Goal: Information Seeking & Learning: Learn about a topic

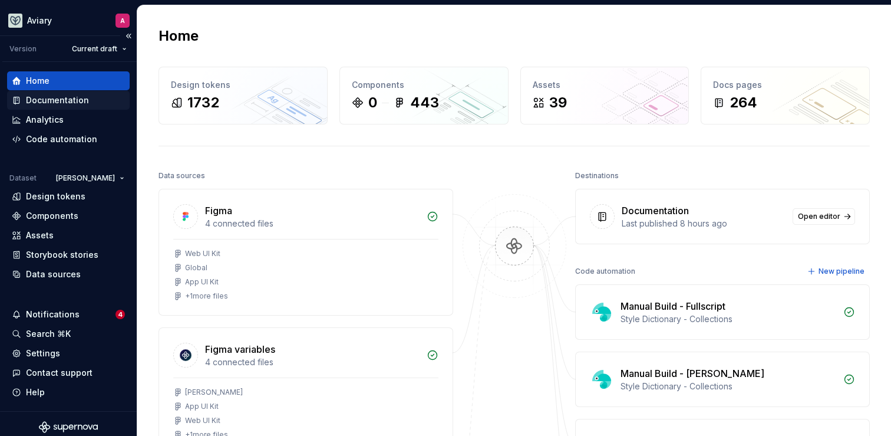
click at [83, 100] on div "Documentation" at bounding box center [57, 100] width 63 height 12
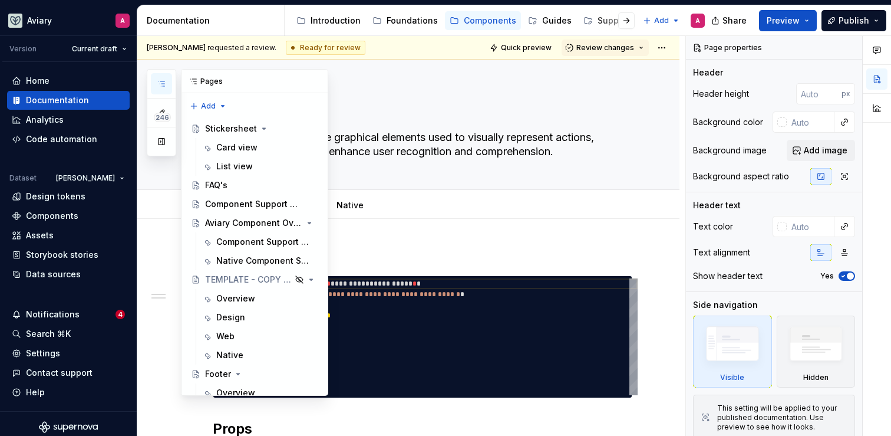
click at [159, 83] on icon "button" at bounding box center [161, 83] width 9 height 9
click at [160, 140] on button "button" at bounding box center [161, 141] width 21 height 21
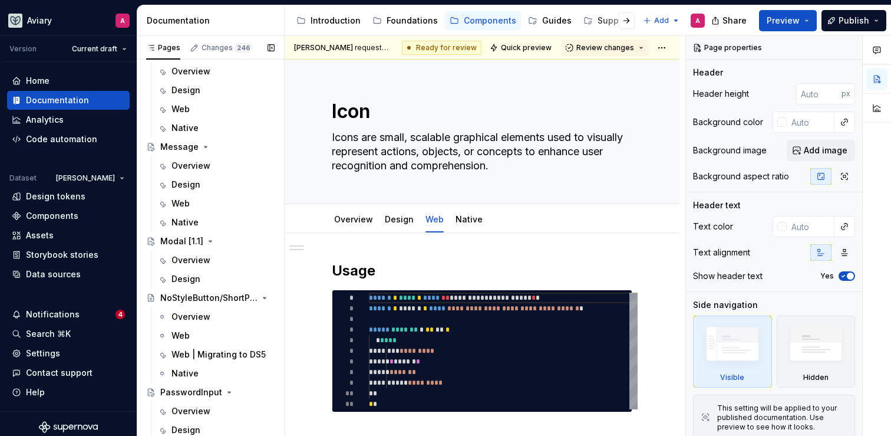
scroll to position [2283, 0]
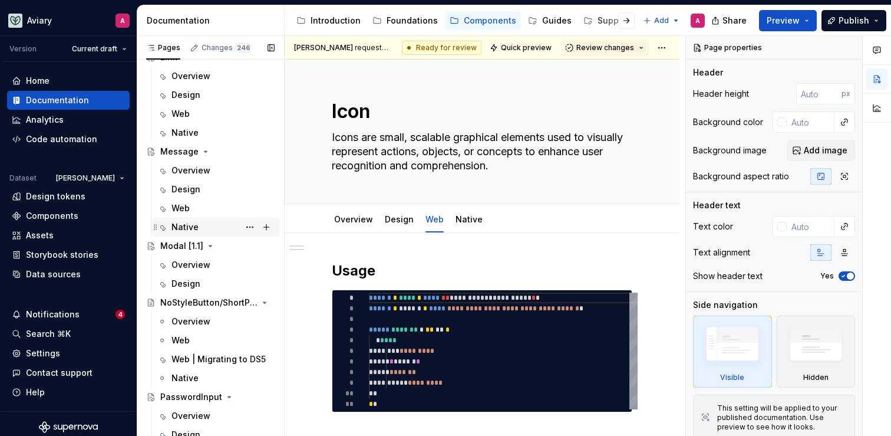
click at [198, 224] on div "Native" at bounding box center [223, 227] width 103 height 17
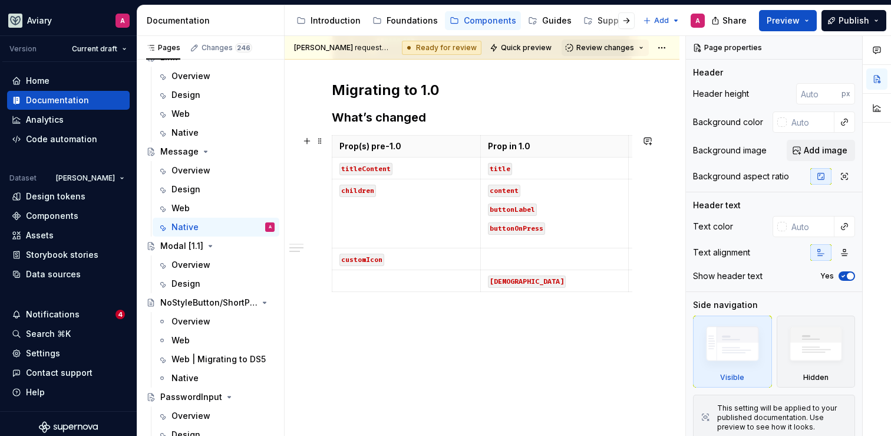
type textarea "*"
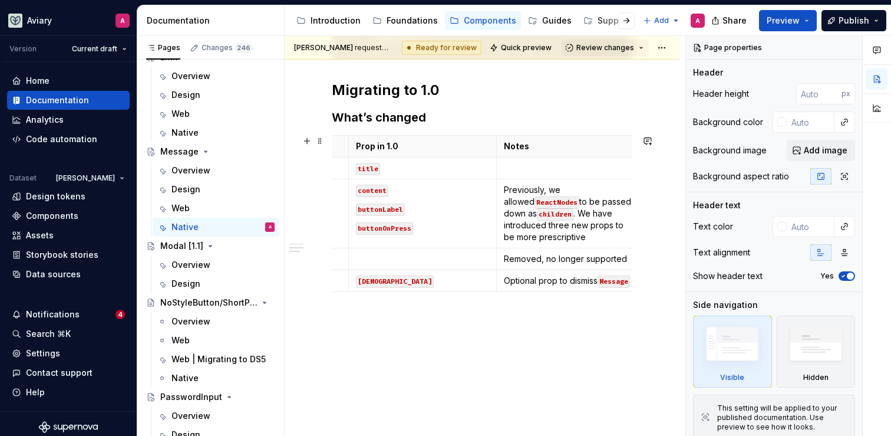
scroll to position [0, 139]
